Goal: Information Seeking & Learning: Find contact information

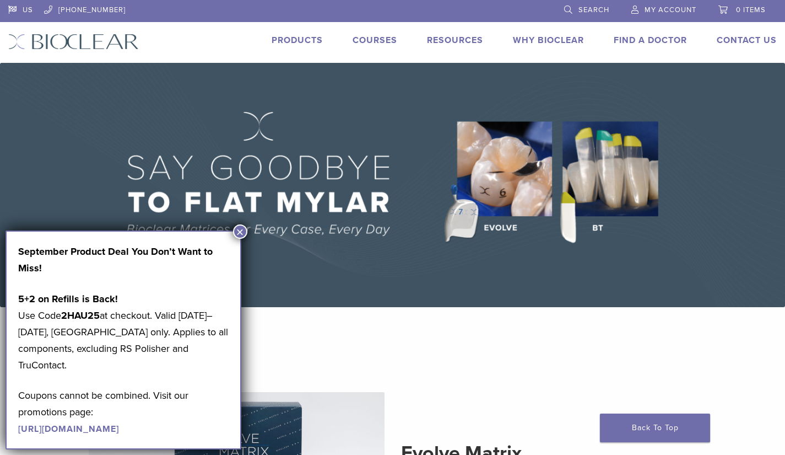
click at [236, 228] on button "×" at bounding box center [240, 231] width 14 height 14
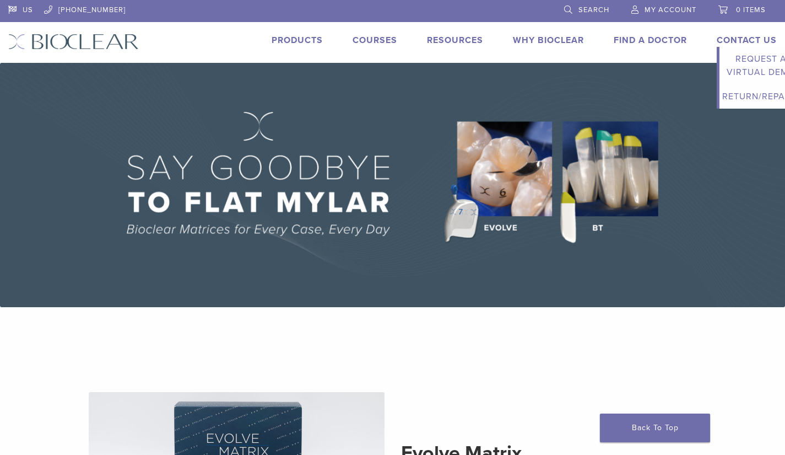
drag, startPoint x: 741, startPoint y: 34, endPoint x: 738, endPoint y: 27, distance: 7.9
click at [740, 34] on li "Contact Us Expand child menu Request a Virtual Demo Return/Repairs" at bounding box center [747, 40] width 60 height 13
click at [740, 39] on link "Contact Us" at bounding box center [747, 40] width 60 height 11
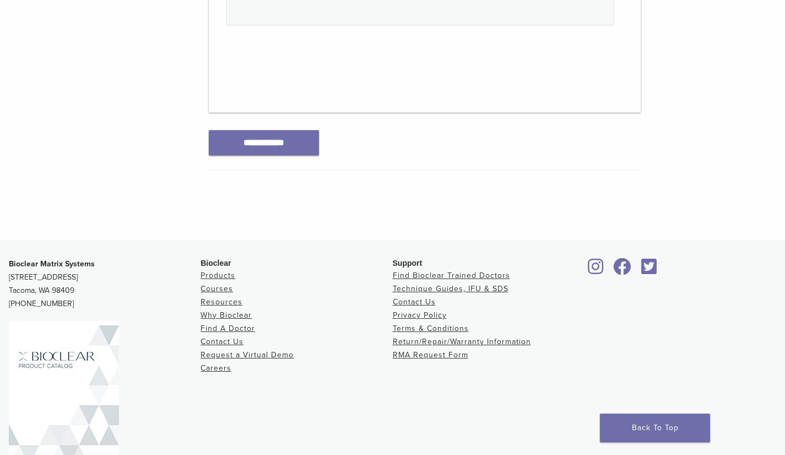
scroll to position [654, 0]
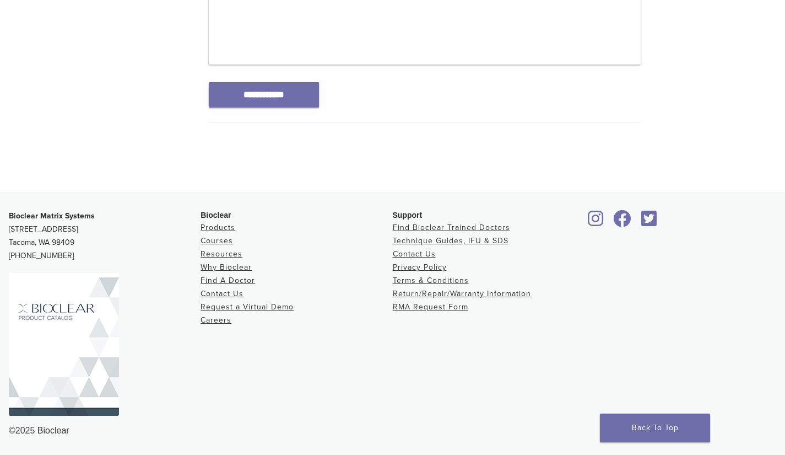
drag, startPoint x: 77, startPoint y: 240, endPoint x: 9, endPoint y: 232, distance: 68.3
click at [9, 232] on p "Bioclear Matrix Systems 3901 South Fife Street, Suite 100 Tacoma, WA 98409 1.85…" at bounding box center [105, 235] width 192 height 53
copy p "3901 South Fife Street, Suite 100 Tacoma, WA 98409"
drag, startPoint x: 94, startPoint y: 213, endPoint x: 9, endPoint y: 215, distance: 85.4
click at [9, 215] on p "Bioclear Matrix Systems 3901 South Fife Street, Suite 100 Tacoma, WA 98409 1.85…" at bounding box center [105, 235] width 192 height 53
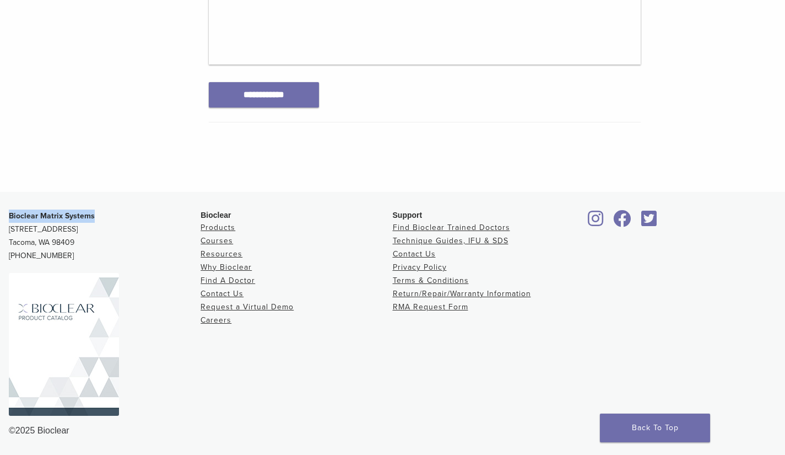
copy strong "Bioclear Matrix Systems"
